Goal: Task Accomplishment & Management: Use online tool/utility

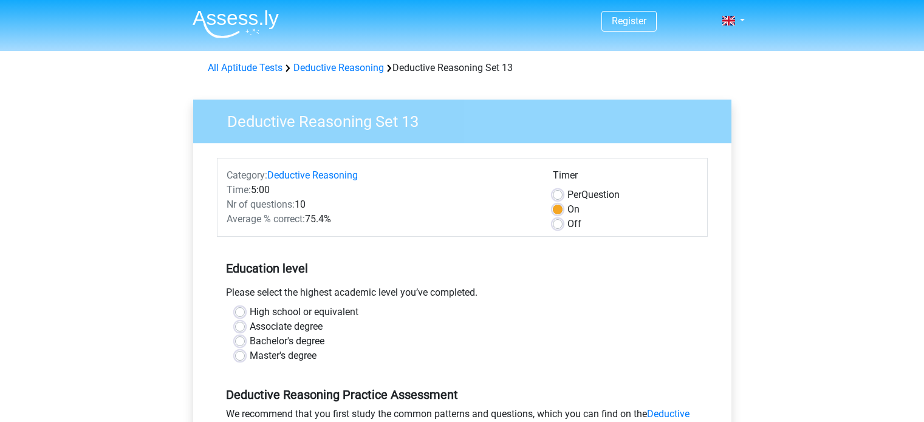
scroll to position [67, 0]
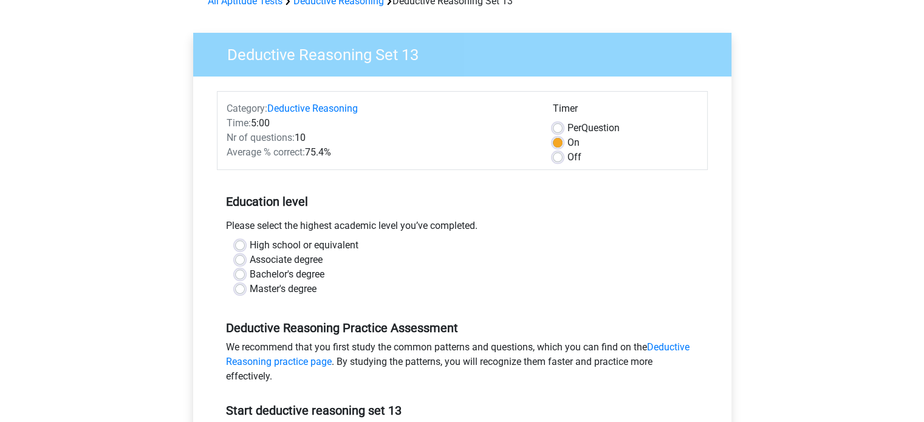
click at [535, 151] on div "Average % correct: 75.4%" at bounding box center [381, 152] width 326 height 15
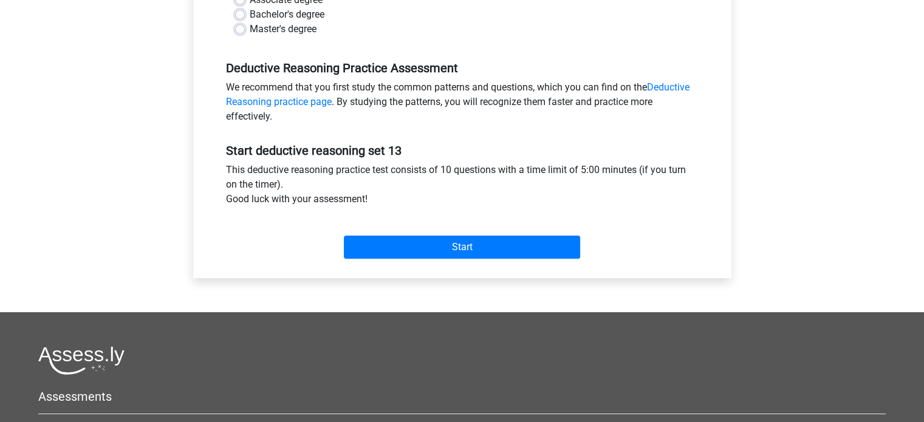
scroll to position [335, 0]
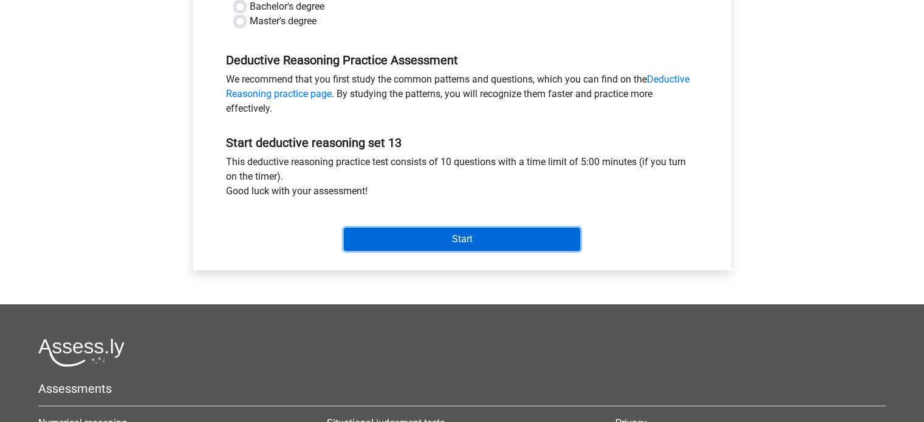
click at [428, 239] on input "Start" at bounding box center [462, 239] width 236 height 23
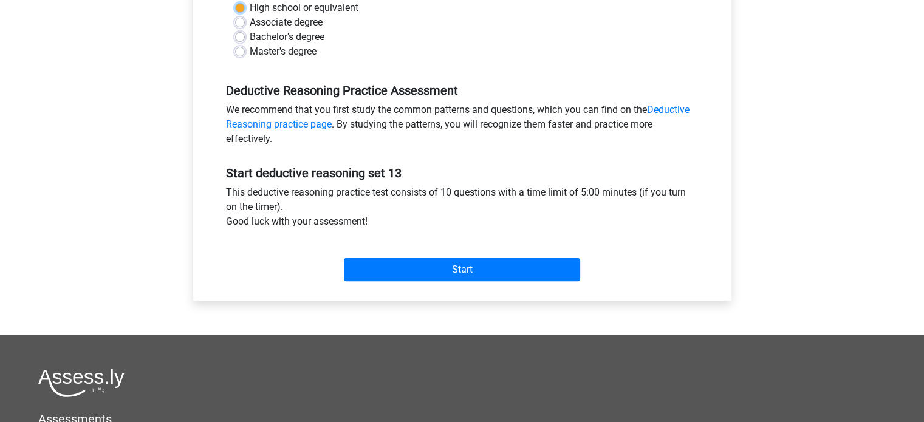
scroll to position [232, 0]
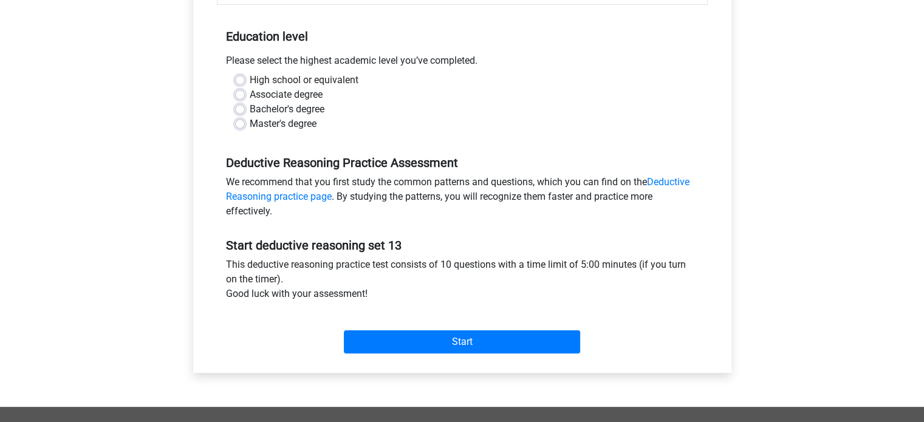
click at [250, 119] on label "Master's degree" at bounding box center [283, 124] width 67 height 15
click at [243, 119] on input "Master's degree" at bounding box center [240, 123] width 10 height 12
radio input "true"
click at [250, 106] on label "Bachelor's degree" at bounding box center [287, 109] width 75 height 15
click at [242, 106] on input "Bachelor's degree" at bounding box center [240, 108] width 10 height 12
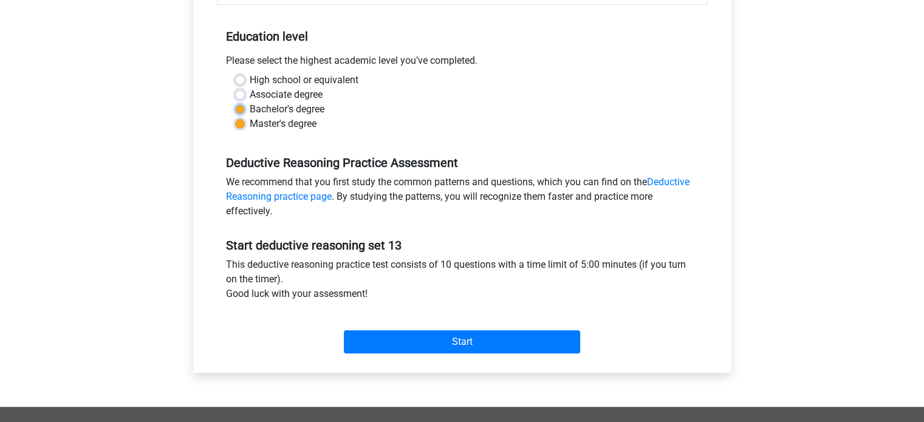
radio input "true"
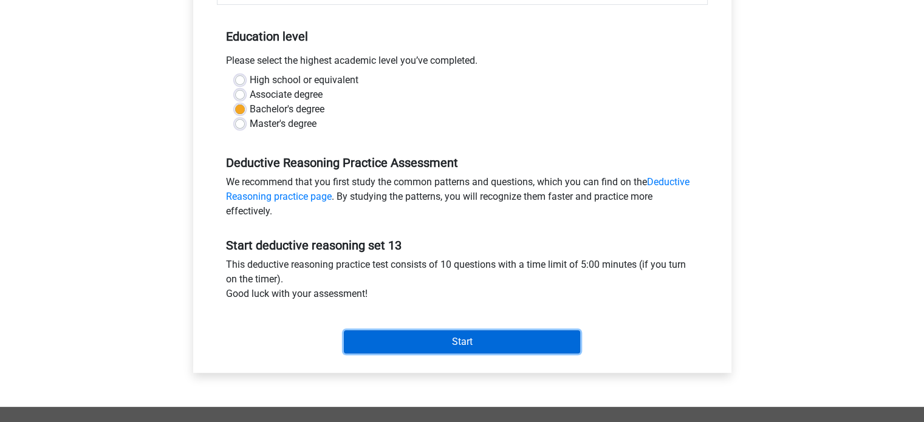
click at [380, 337] on input "Start" at bounding box center [462, 342] width 236 height 23
